Goal: Task Accomplishment & Management: Complete application form

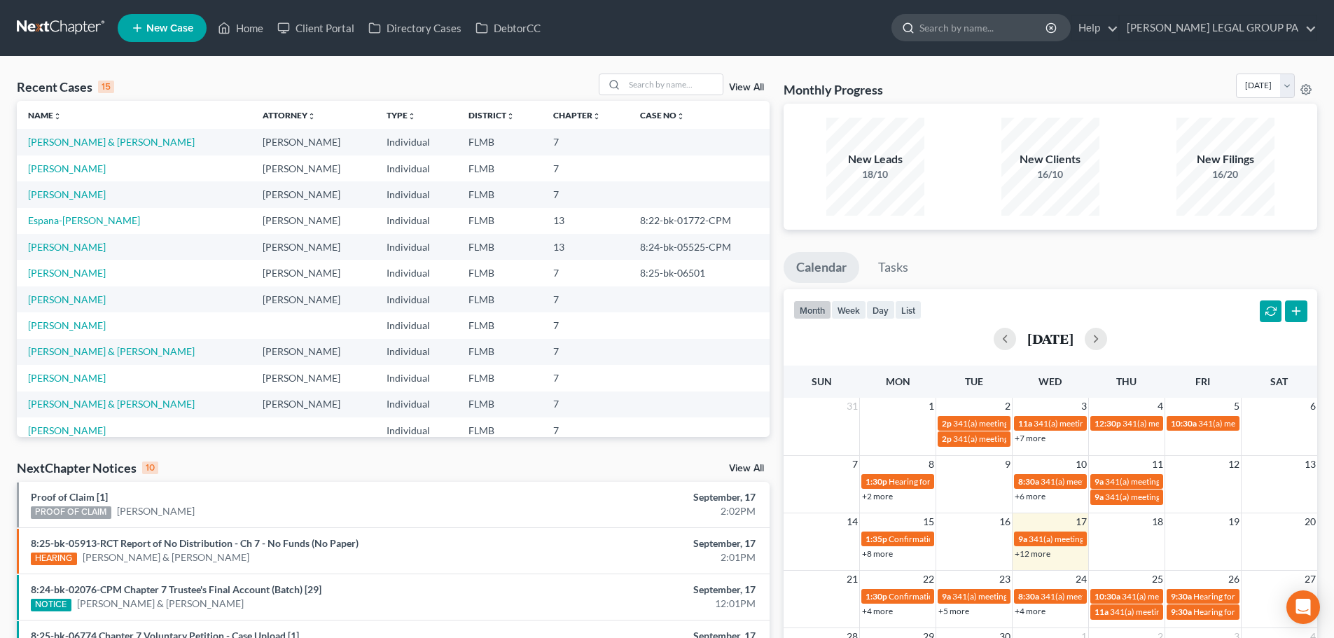
click at [1044, 36] on input "search" at bounding box center [983, 28] width 128 height 26
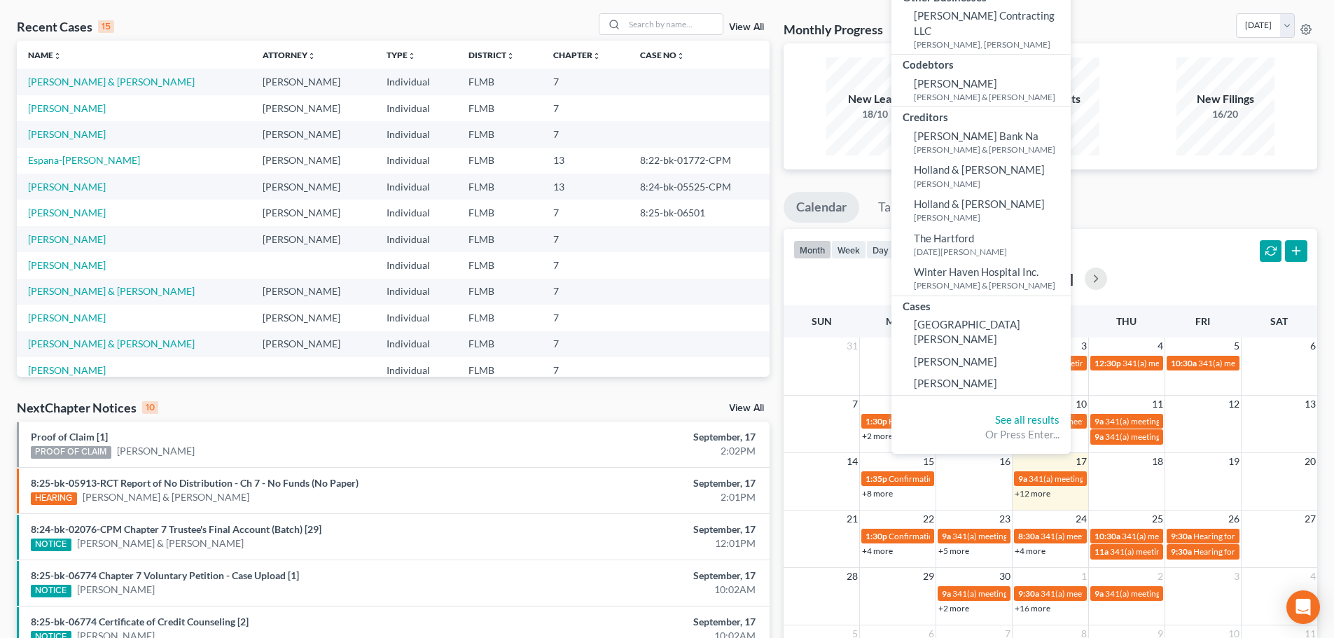
scroll to position [140, 0]
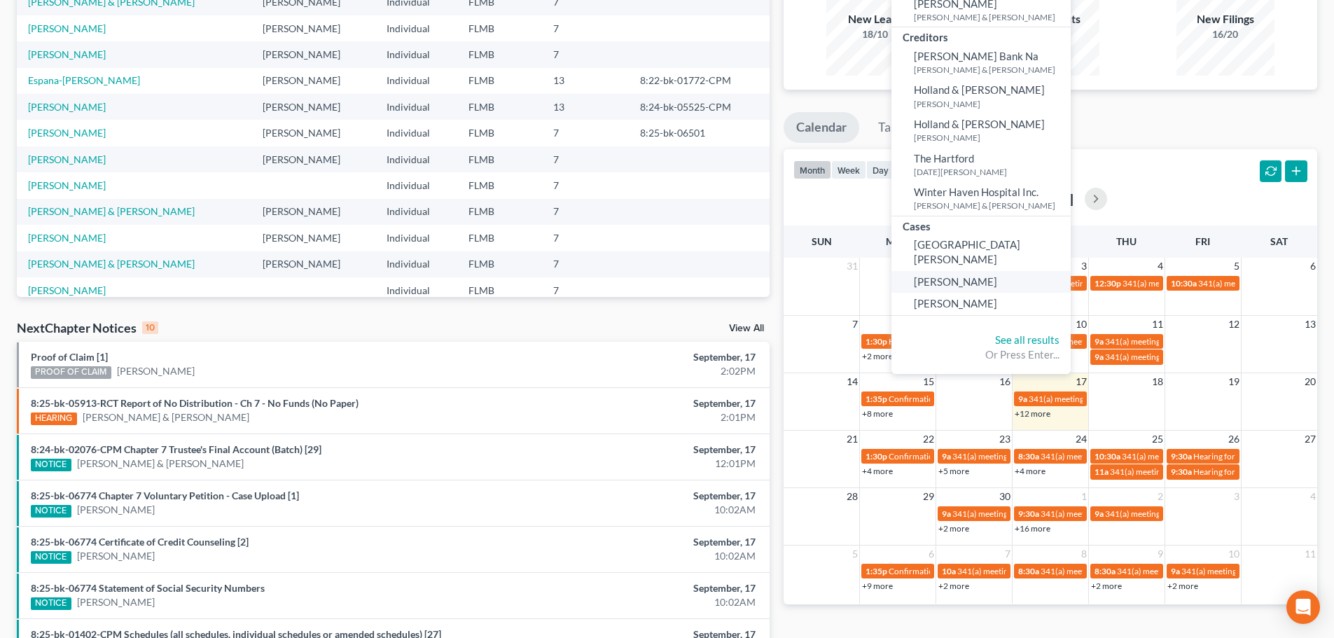
type input "[PERSON_NAME]"
click at [1013, 271] on link "[PERSON_NAME]" at bounding box center [980, 282] width 179 height 22
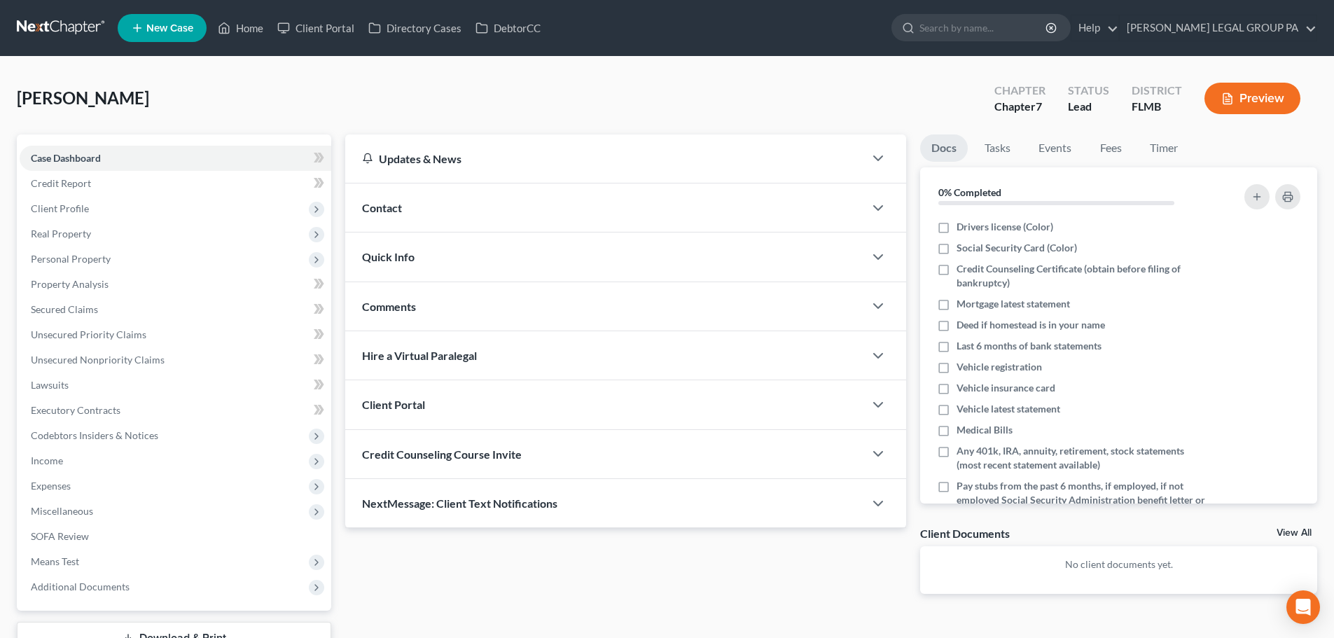
click at [609, 452] on div "Credit Counseling Course Invite" at bounding box center [604, 454] width 519 height 48
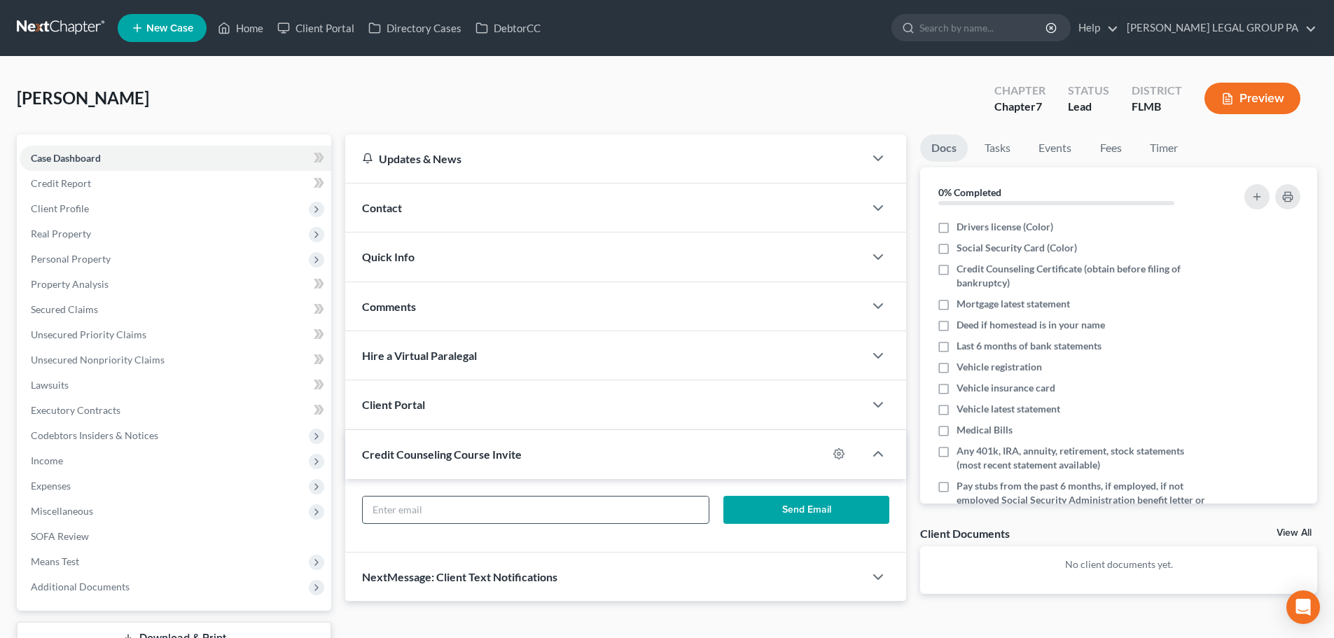
click at [606, 508] on input "text" at bounding box center [535, 509] width 345 height 27
paste input "[EMAIL_ADDRESS][DOMAIN_NAME]"
type input "[EMAIL_ADDRESS][DOMAIN_NAME]"
click at [751, 508] on button "Send Email" at bounding box center [806, 510] width 167 height 28
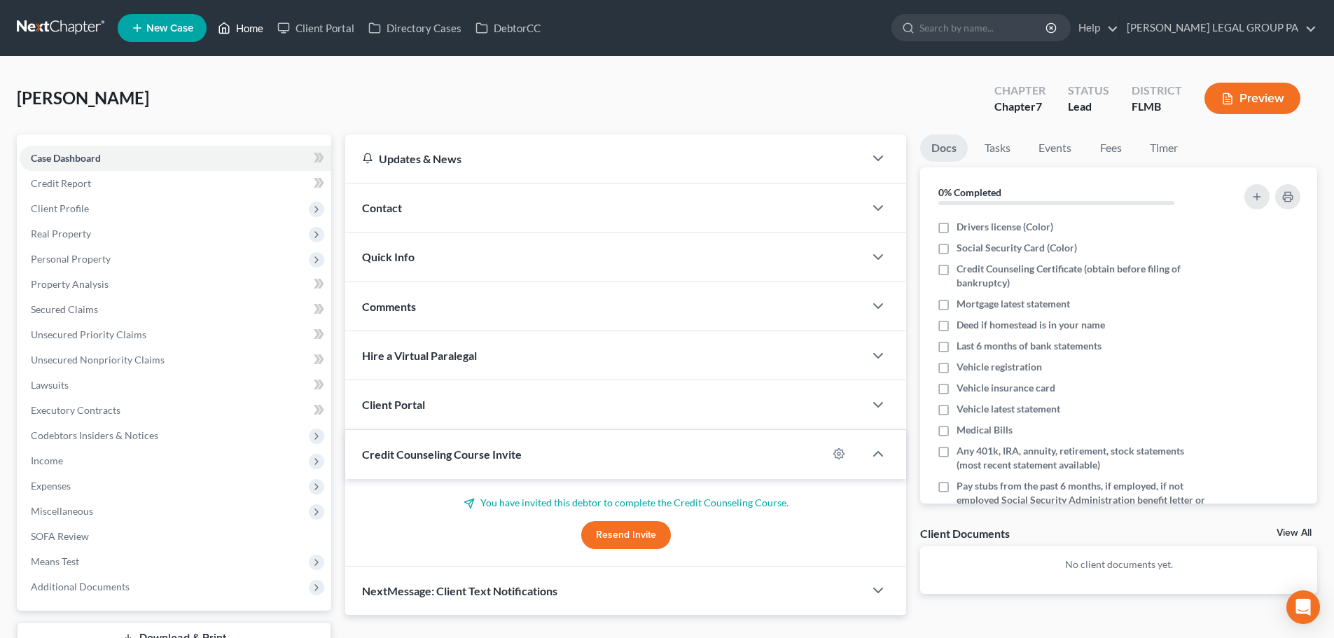
click at [232, 27] on link "Home" at bounding box center [241, 27] width 60 height 25
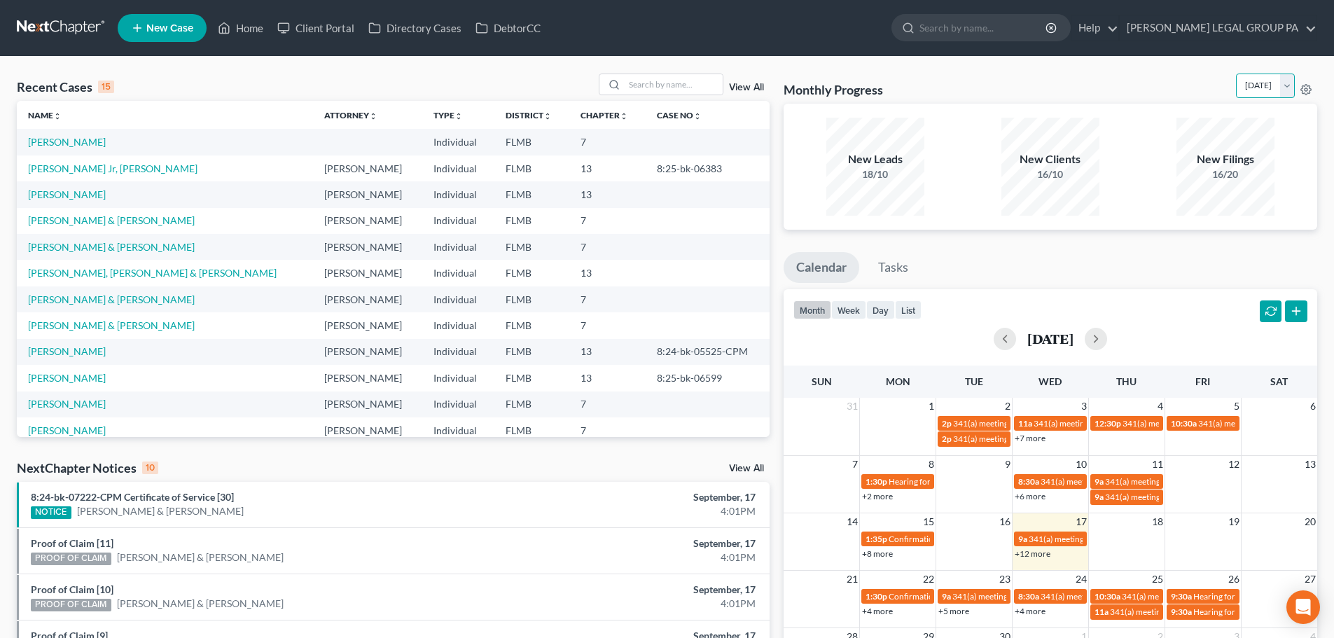
click at [1236, 82] on select "[DATE] [DATE] [DATE] [DATE] [DATE] [DATE] [DATE] [DATE] [DATE] [DATE] [DATE] [D…" at bounding box center [1265, 86] width 59 height 25
click at [1236, 74] on select "[DATE] [DATE] [DATE] [DATE] [DATE] [DATE] [DATE] [DATE] [DATE] [DATE] [DATE] [D…" at bounding box center [1265, 86] width 59 height 25
click at [1236, 85] on select "[DATE] [DATE] [DATE] [DATE] [DATE] [DATE] [DATE] [DATE] [DATE] [DATE] [DATE] [D…" at bounding box center [1265, 86] width 59 height 25
click at [1236, 74] on select "[DATE] [DATE] [DATE] [DATE] [DATE] [DATE] [DATE] [DATE] [DATE] [DATE] [DATE] [D…" at bounding box center [1265, 86] width 59 height 25
click at [1236, 81] on select "[DATE] [DATE] [DATE] [DATE] [DATE] [DATE] [DATE] [DATE] [DATE] [DATE] [DATE] [D…" at bounding box center [1265, 86] width 59 height 25
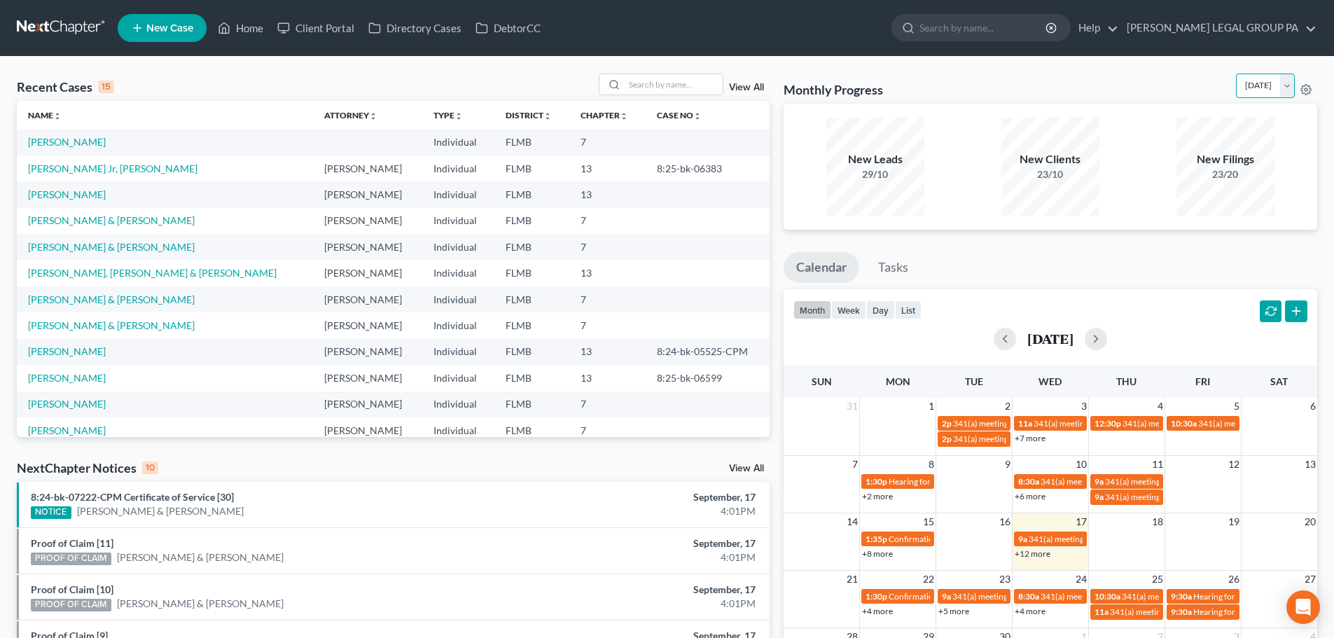
click at [1236, 74] on select "[DATE] [DATE] [DATE] [DATE] [DATE] [DATE] [DATE] [DATE] [DATE] [DATE] [DATE] [D…" at bounding box center [1265, 86] width 59 height 25
drag, startPoint x: 1227, startPoint y: 88, endPoint x: 1225, endPoint y: 95, distance: 7.1
click at [1236, 88] on select "[DATE] [DATE] [DATE] [DATE] [DATE] [DATE] [DATE] [DATE] [DATE] [DATE] [DATE] [D…" at bounding box center [1265, 86] width 59 height 25
click at [1236, 74] on select "[DATE] [DATE] [DATE] [DATE] [DATE] [DATE] [DATE] [DATE] [DATE] [DATE] [DATE] [D…" at bounding box center [1265, 86] width 59 height 25
click at [1236, 87] on select "[DATE] [DATE] [DATE] [DATE] [DATE] [DATE] [DATE] [DATE] [DATE] [DATE] [DATE] [D…" at bounding box center [1265, 86] width 59 height 25
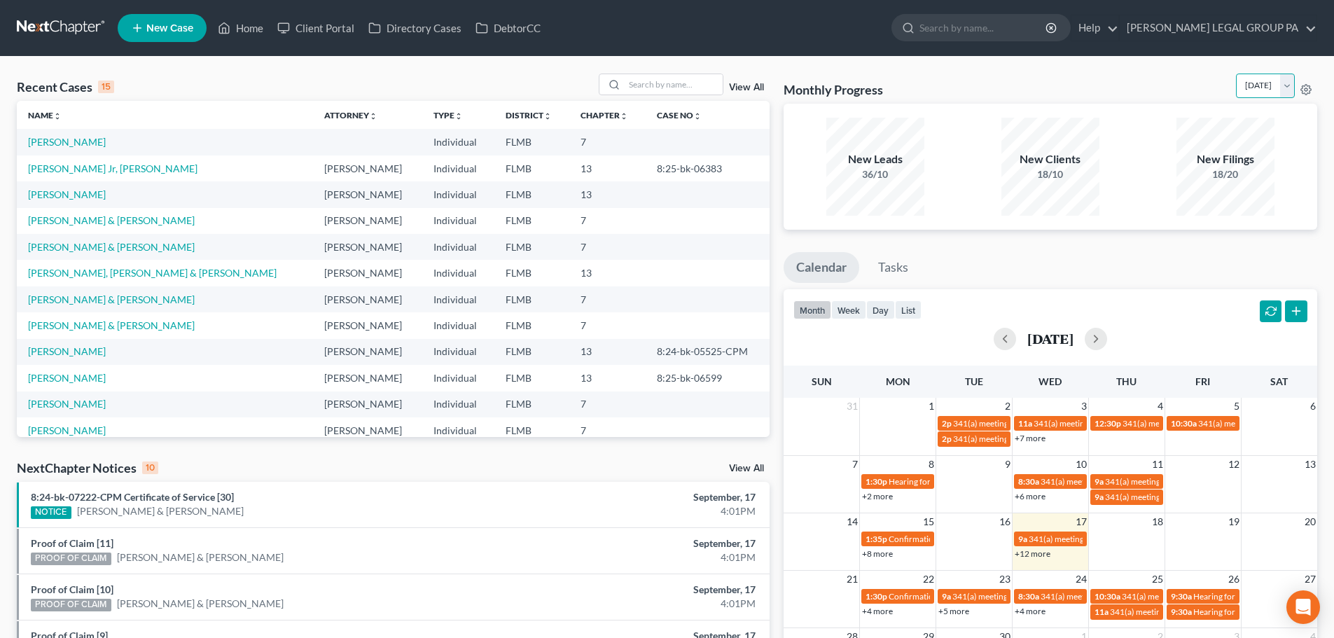
click at [1236, 74] on select "[DATE] [DATE] [DATE] [DATE] [DATE] [DATE] [DATE] [DATE] [DATE] [DATE] [DATE] [D…" at bounding box center [1265, 86] width 59 height 25
click at [1236, 83] on select "[DATE] [DATE] [DATE] [DATE] [DATE] [DATE] [DATE] [DATE] [DATE] [DATE] [DATE] [D…" at bounding box center [1265, 86] width 59 height 25
click at [1236, 74] on select "[DATE] [DATE] [DATE] [DATE] [DATE] [DATE] [DATE] [DATE] [DATE] [DATE] [DATE] [D…" at bounding box center [1265, 86] width 59 height 25
click at [1236, 91] on select "[DATE] [DATE] [DATE] [DATE] [DATE] [DATE] [DATE] [DATE] [DATE] [DATE] [DATE] [D…" at bounding box center [1265, 86] width 59 height 25
click at [1236, 74] on select "[DATE] [DATE] [DATE] [DATE] [DATE] [DATE] [DATE] [DATE] [DATE] [DATE] [DATE] [D…" at bounding box center [1265, 86] width 59 height 25
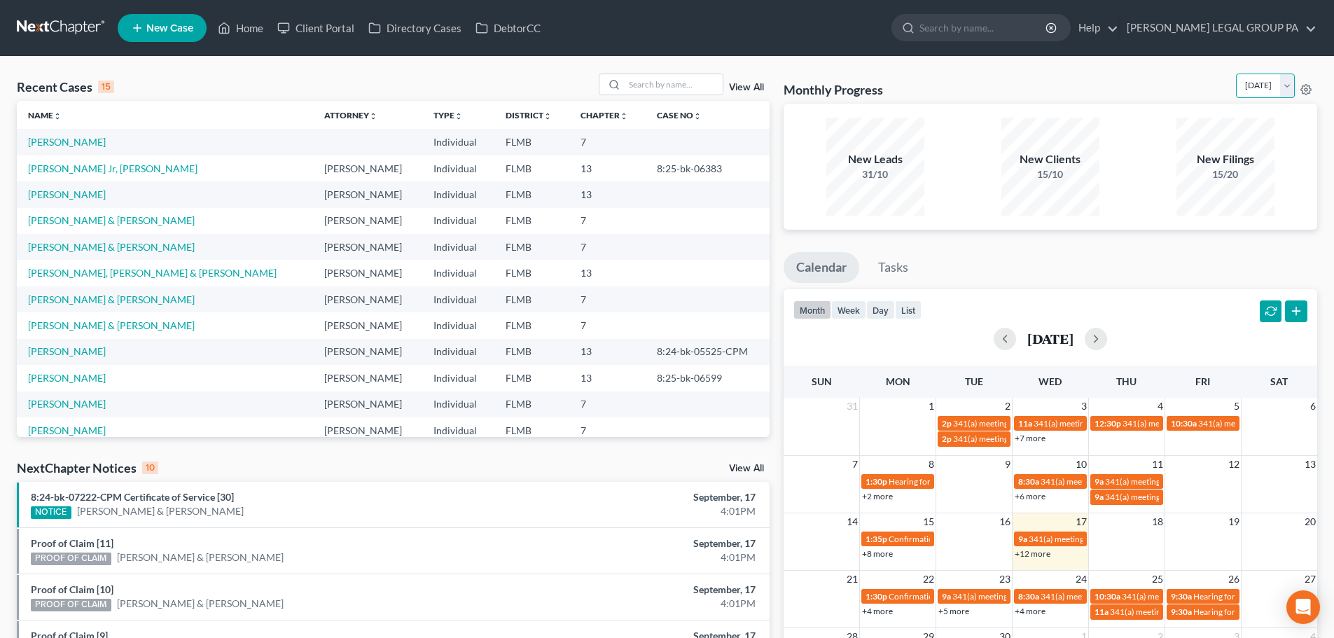
click at [1236, 86] on select "[DATE] [DATE] [DATE] [DATE] [DATE] [DATE] [DATE] [DATE] [DATE] [DATE] [DATE] [D…" at bounding box center [1265, 86] width 59 height 25
click at [1236, 74] on select "[DATE] [DATE] [DATE] [DATE] [DATE] [DATE] [DATE] [DATE] [DATE] [DATE] [DATE] [D…" at bounding box center [1265, 86] width 59 height 25
click at [1236, 84] on select "[DATE] [DATE] [DATE] [DATE] [DATE] [DATE] [DATE] [DATE] [DATE] [DATE] [DATE] [D…" at bounding box center [1265, 86] width 59 height 25
click at [1236, 74] on select "[DATE] [DATE] [DATE] [DATE] [DATE] [DATE] [DATE] [DATE] [DATE] [DATE] [DATE] [D…" at bounding box center [1265, 86] width 59 height 25
click at [1238, 90] on select "[DATE] [DATE] [DATE] [DATE] [DATE] [DATE] [DATE] [DATE] [DATE] [DATE] [DATE] [D…" at bounding box center [1265, 86] width 59 height 25
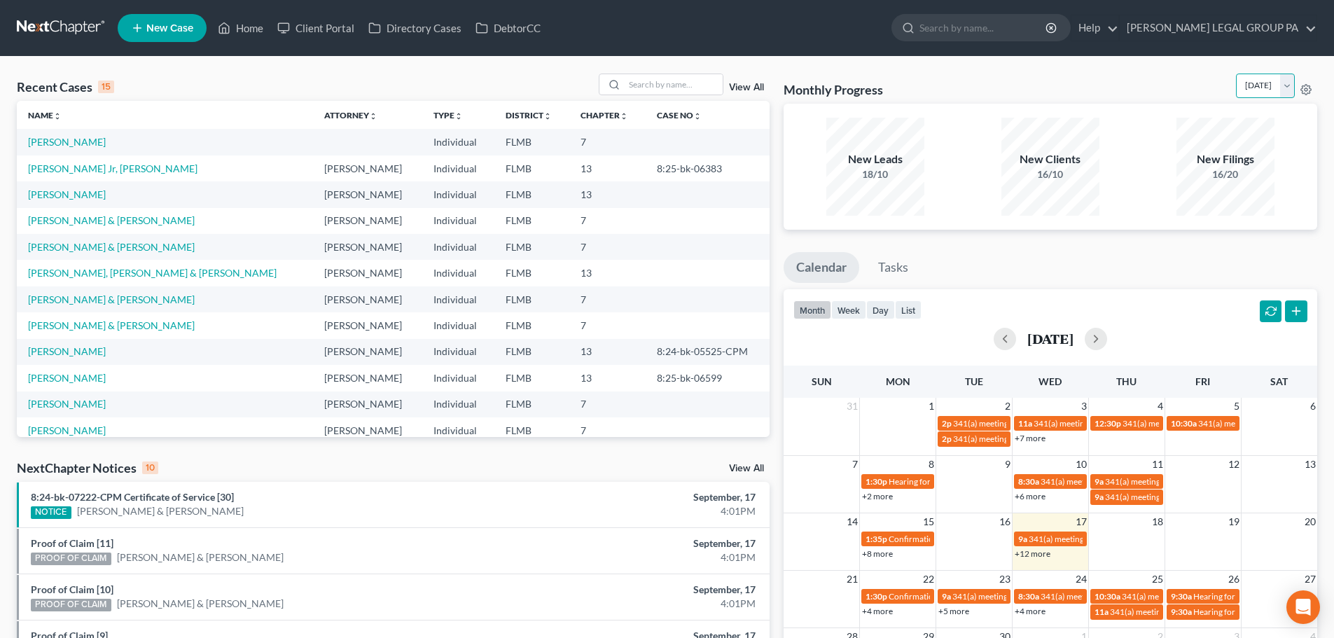
click at [1236, 74] on select "[DATE] [DATE] [DATE] [DATE] [DATE] [DATE] [DATE] [DATE] [DATE] [DATE] [DATE] [D…" at bounding box center [1265, 86] width 59 height 25
click at [1236, 90] on select "[DATE] [DATE] [DATE] [DATE] [DATE] [DATE] [DATE] [DATE] [DATE] [DATE] [DATE] [D…" at bounding box center [1265, 86] width 59 height 25
click at [1236, 74] on select "[DATE] [DATE] [DATE] [DATE] [DATE] [DATE] [DATE] [DATE] [DATE] [DATE] [DATE] [D…" at bounding box center [1265, 86] width 59 height 25
click at [1236, 90] on select "[DATE] [DATE] [DATE] [DATE] [DATE] [DATE] [DATE] [DATE] [DATE] [DATE] [DATE] [D…" at bounding box center [1265, 86] width 59 height 25
click at [1236, 74] on select "[DATE] [DATE] [DATE] [DATE] [DATE] [DATE] [DATE] [DATE] [DATE] [DATE] [DATE] [D…" at bounding box center [1265, 86] width 59 height 25
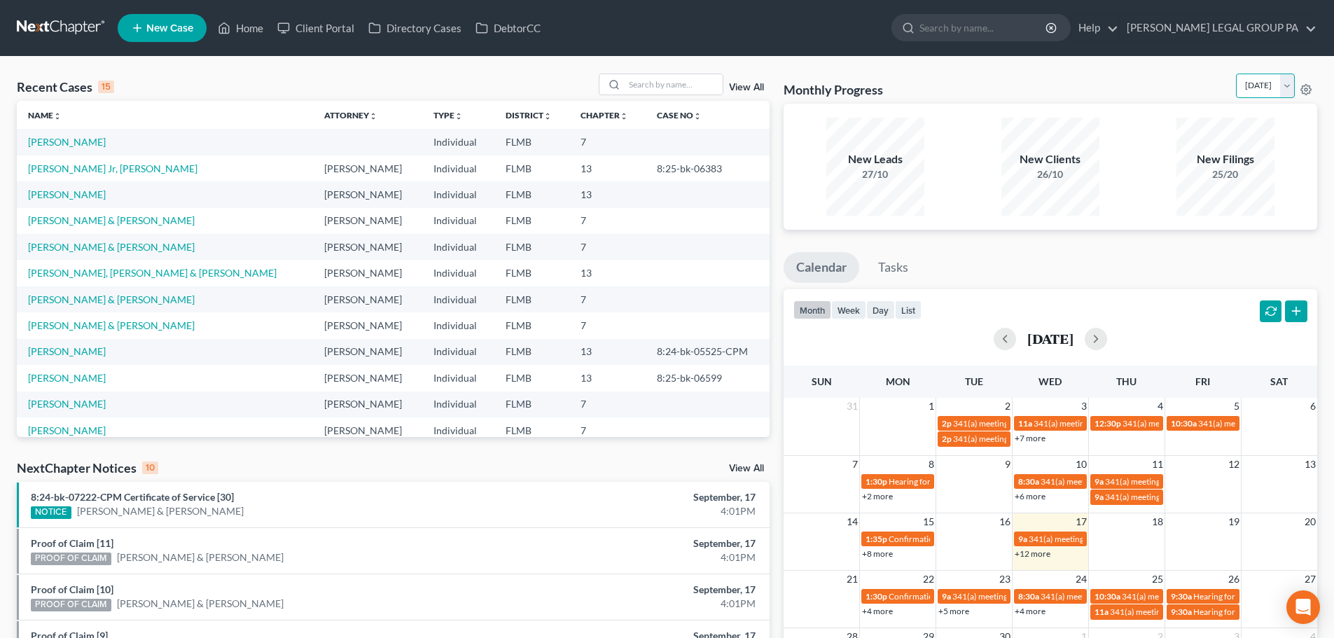
click at [1236, 90] on select "[DATE] [DATE] [DATE] [DATE] [DATE] [DATE] [DATE] [DATE] [DATE] [DATE] [DATE] [D…" at bounding box center [1265, 86] width 59 height 25
click at [1236, 74] on select "[DATE] [DATE] [DATE] [DATE] [DATE] [DATE] [DATE] [DATE] [DATE] [DATE] [DATE] [D…" at bounding box center [1265, 86] width 59 height 25
click at [1236, 85] on select "[DATE] [DATE] [DATE] [DATE] [DATE] [DATE] [DATE] [DATE] [DATE] [DATE] [DATE] [D…" at bounding box center [1265, 86] width 59 height 25
click at [1236, 74] on select "[DATE] [DATE] [DATE] [DATE] [DATE] [DATE] [DATE] [DATE] [DATE] [DATE] [DATE] [D…" at bounding box center [1265, 86] width 59 height 25
click at [1236, 90] on select "[DATE] [DATE] [DATE] [DATE] [DATE] [DATE] [DATE] [DATE] [DATE] [DATE] [DATE] [D…" at bounding box center [1265, 86] width 59 height 25
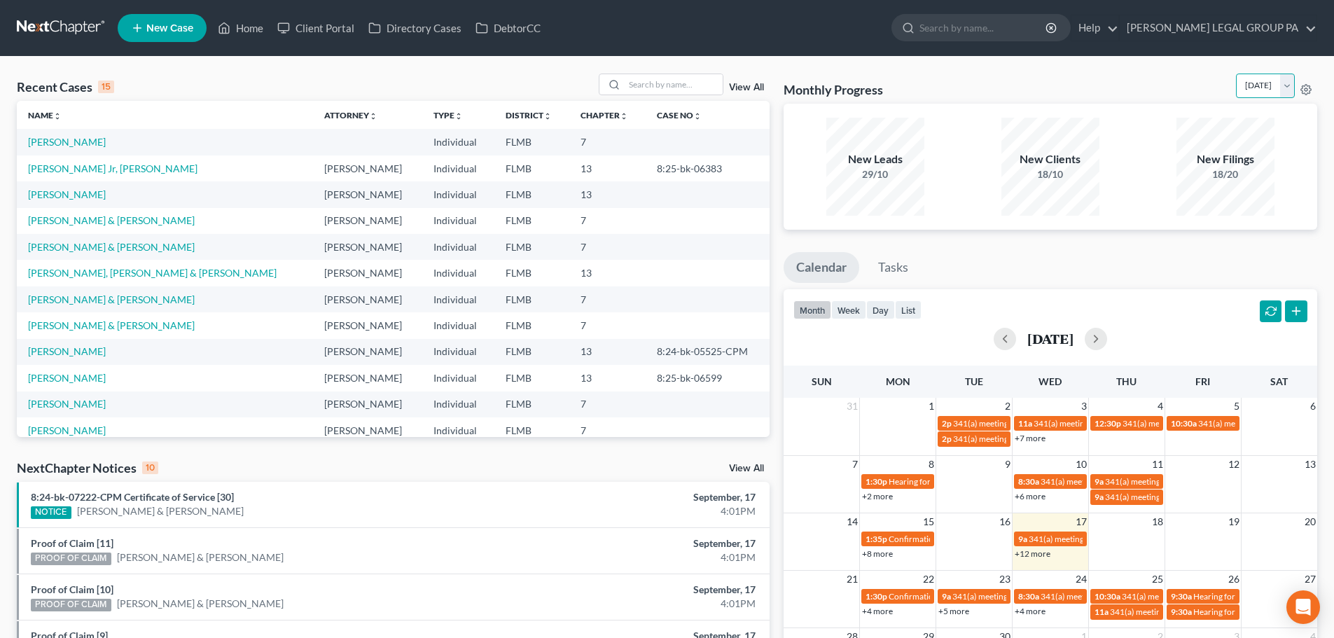
click at [1236, 74] on select "[DATE] [DATE] [DATE] [DATE] [DATE] [DATE] [DATE] [DATE] [DATE] [DATE] [DATE] [D…" at bounding box center [1265, 86] width 59 height 25
click at [1236, 90] on select "[DATE] [DATE] [DATE] [DATE] [DATE] [DATE] [DATE] [DATE] [DATE] [DATE] [DATE] [D…" at bounding box center [1265, 86] width 59 height 25
click at [1236, 74] on select "[DATE] [DATE] [DATE] [DATE] [DATE] [DATE] [DATE] [DATE] [DATE] [DATE] [DATE] [D…" at bounding box center [1265, 86] width 59 height 25
click at [1236, 92] on select "[DATE] [DATE] [DATE] [DATE] [DATE] [DATE] [DATE] [DATE] [DATE] [DATE] [DATE] [D…" at bounding box center [1265, 86] width 59 height 25
click at [1236, 74] on select "[DATE] [DATE] [DATE] [DATE] [DATE] [DATE] [DATE] [DATE] [DATE] [DATE] [DATE] [D…" at bounding box center [1265, 86] width 59 height 25
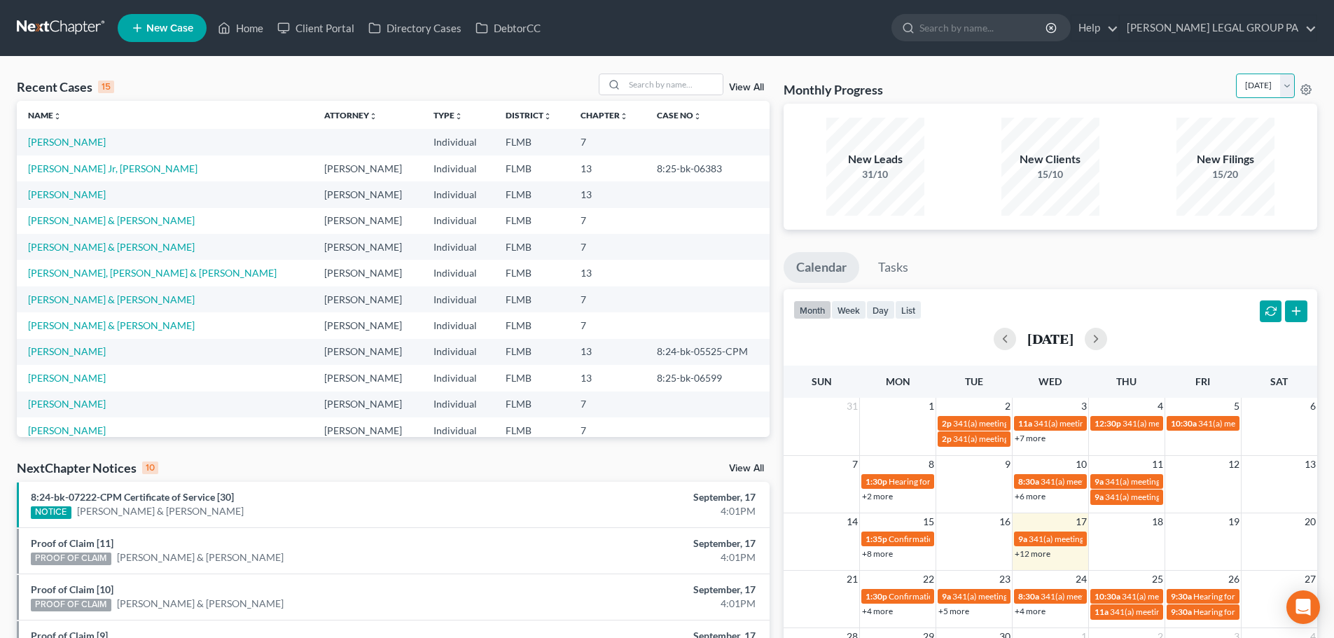
click at [1236, 85] on select "[DATE] [DATE] [DATE] [DATE] [DATE] [DATE] [DATE] [DATE] [DATE] [DATE] [DATE] [D…" at bounding box center [1265, 86] width 59 height 25
select select "0"
click at [1236, 74] on select "[DATE] [DATE] [DATE] [DATE] [DATE] [DATE] [DATE] [DATE] [DATE] [DATE] [DATE] [D…" at bounding box center [1265, 86] width 59 height 25
